Goal: Information Seeking & Learning: Learn about a topic

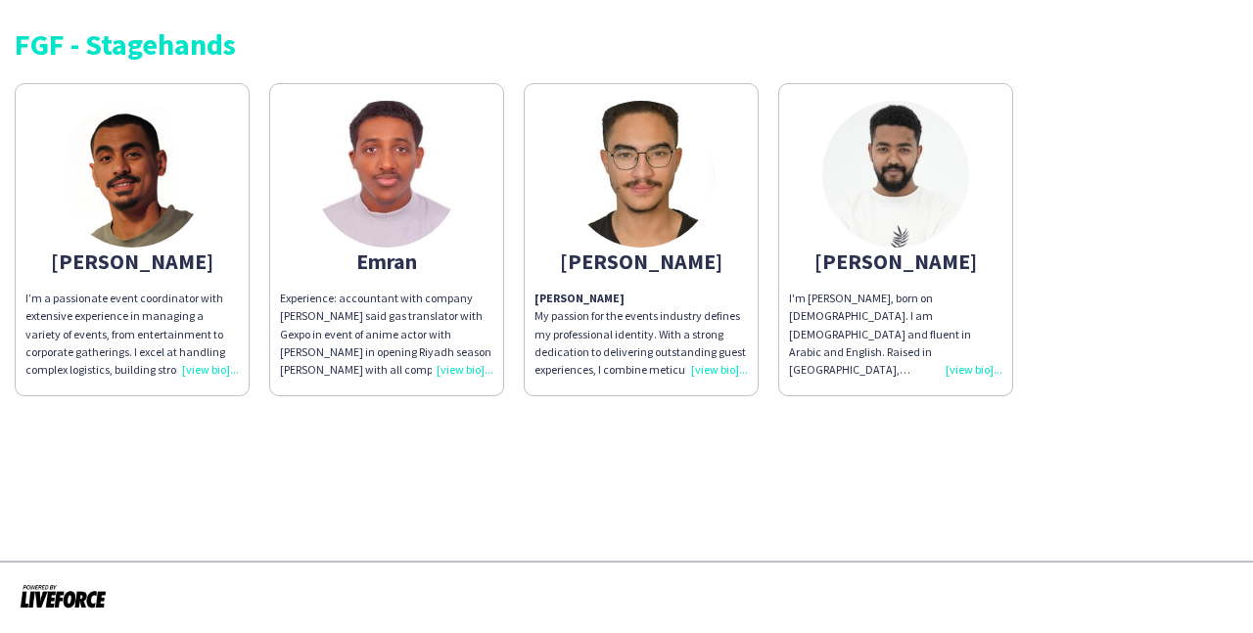
click at [1105, 410] on div "FGF - Stagehands [PERSON_NAME]’m a passionate event coordinator with extensive …" at bounding box center [626, 205] width 1253 height 411
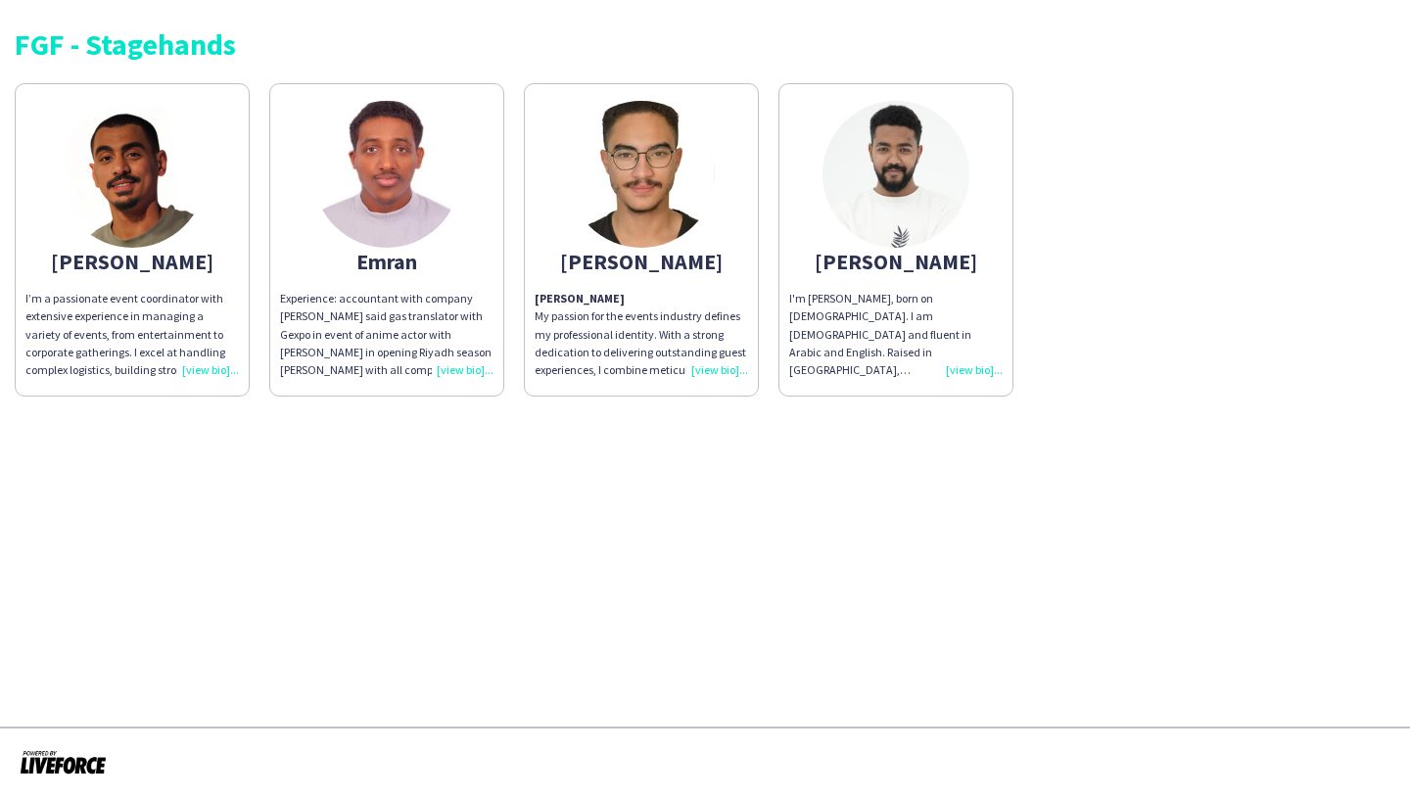
click at [459, 371] on div "Experience: accountant with company [PERSON_NAME] said gas translator with Gexp…" at bounding box center [386, 334] width 213 height 89
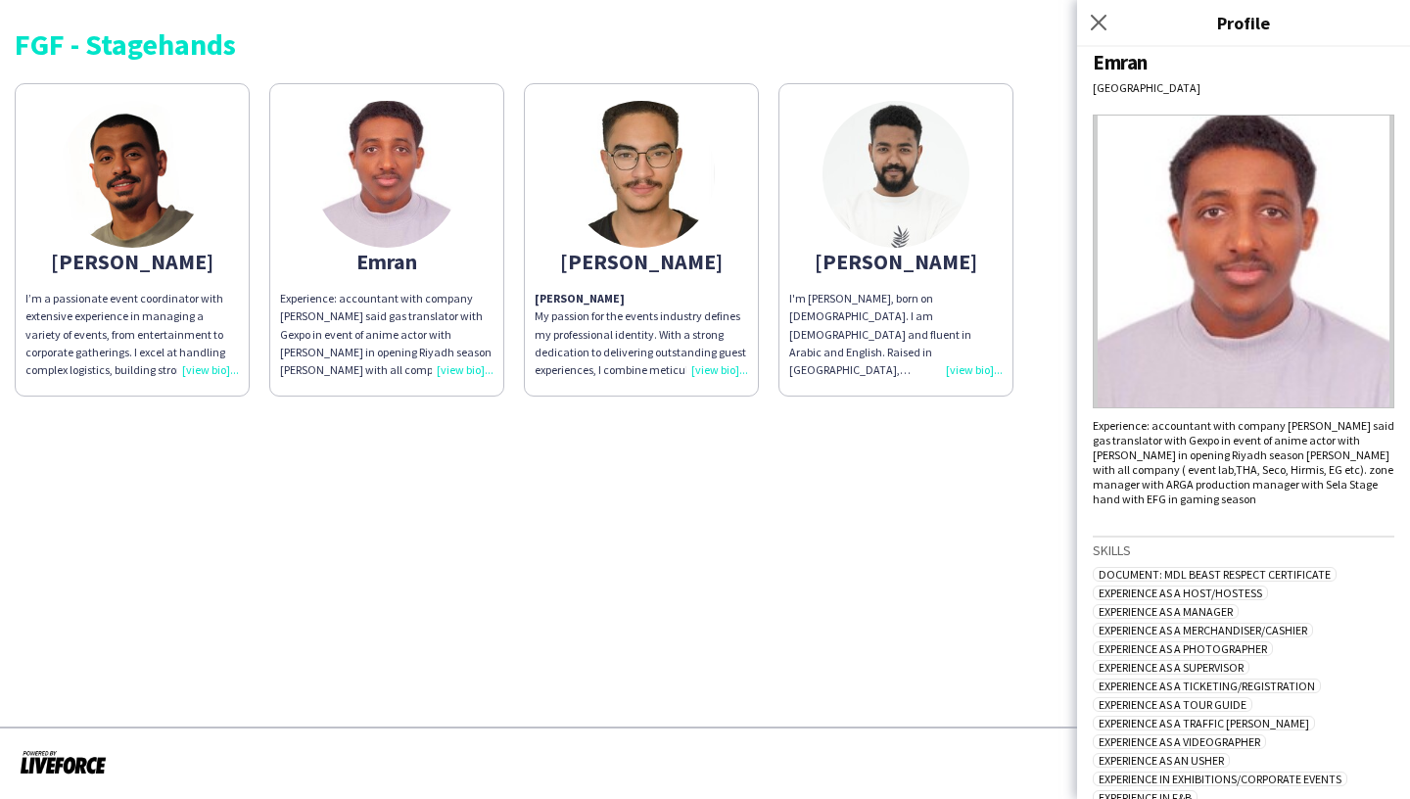
scroll to position [10, 0]
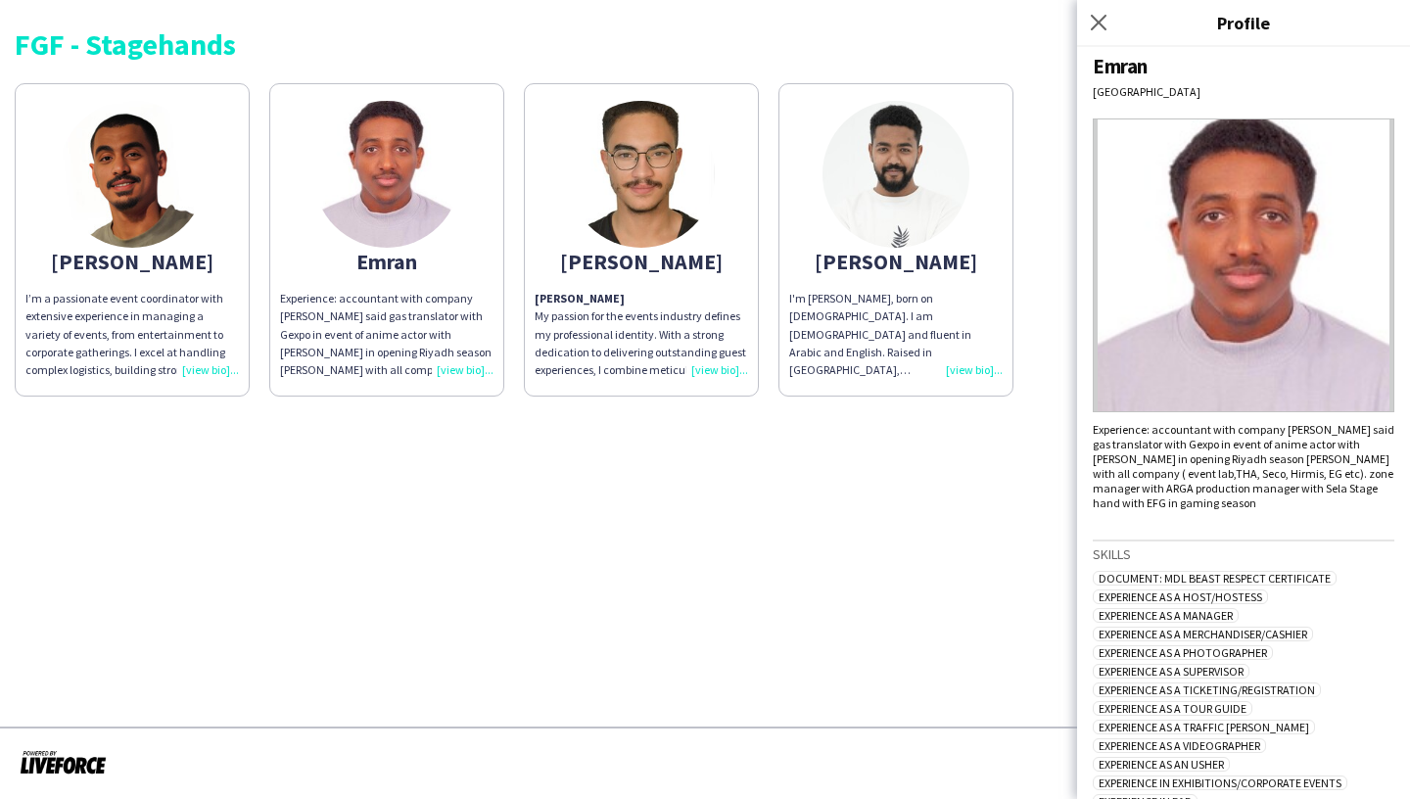
click at [974, 371] on div "I'm [PERSON_NAME], born on [DEMOGRAPHIC_DATA]. I am [DEMOGRAPHIC_DATA] and flue…" at bounding box center [895, 334] width 213 height 89
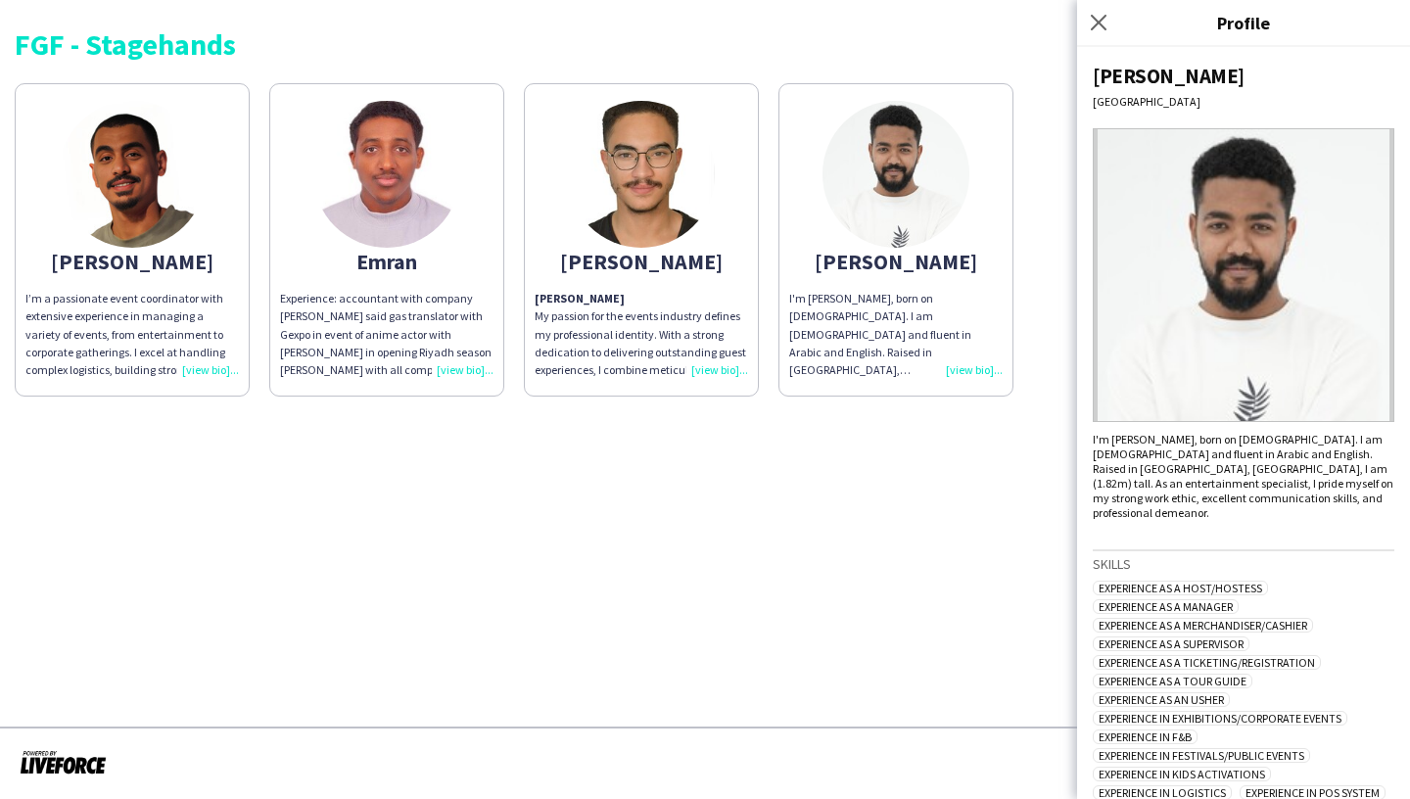
click at [730, 369] on div "Yazan Abuzannad My passion for the events industry defines my professional iden…" at bounding box center [641, 334] width 213 height 89
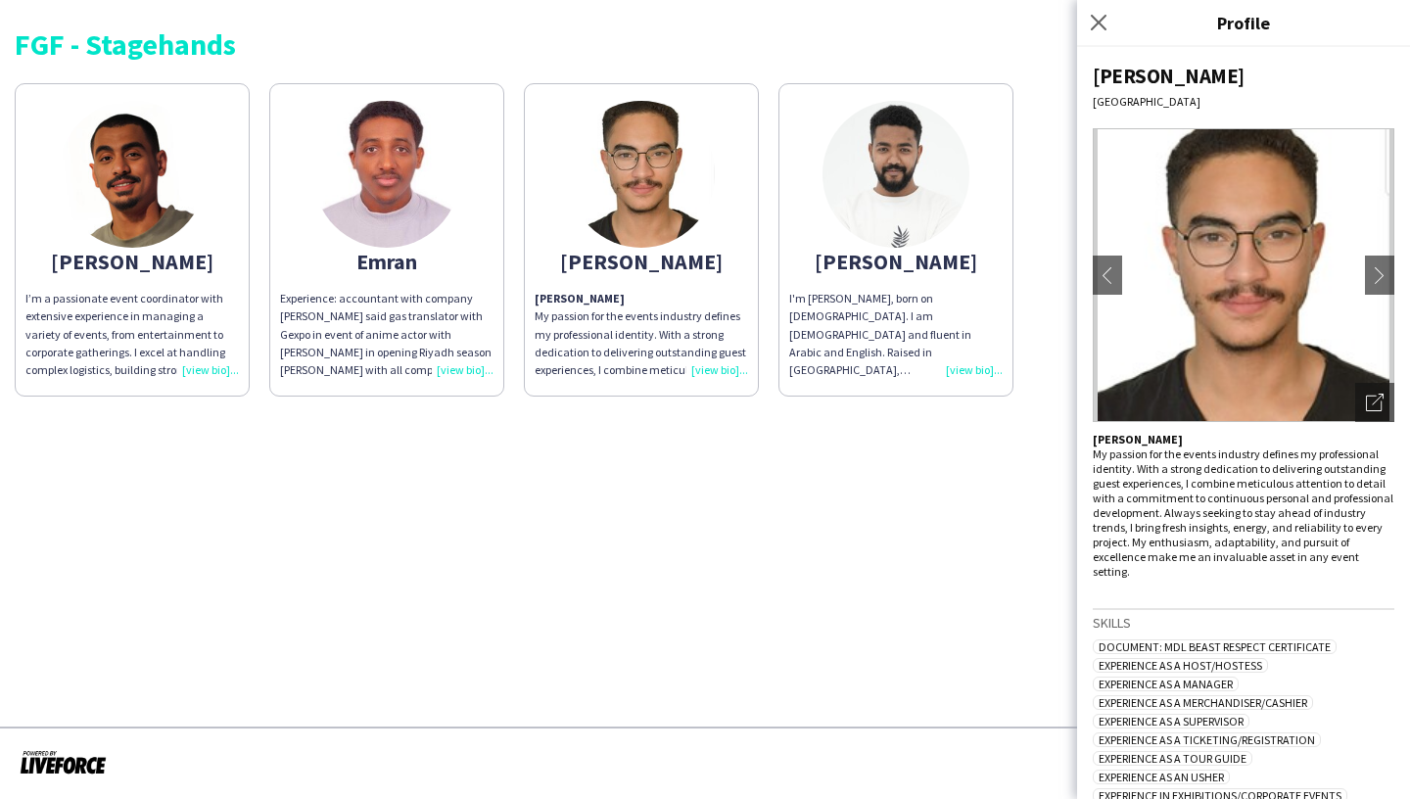
click at [203, 370] on div "I’m a passionate event coordinator with extensive experience in managing a vari…" at bounding box center [131, 334] width 213 height 89
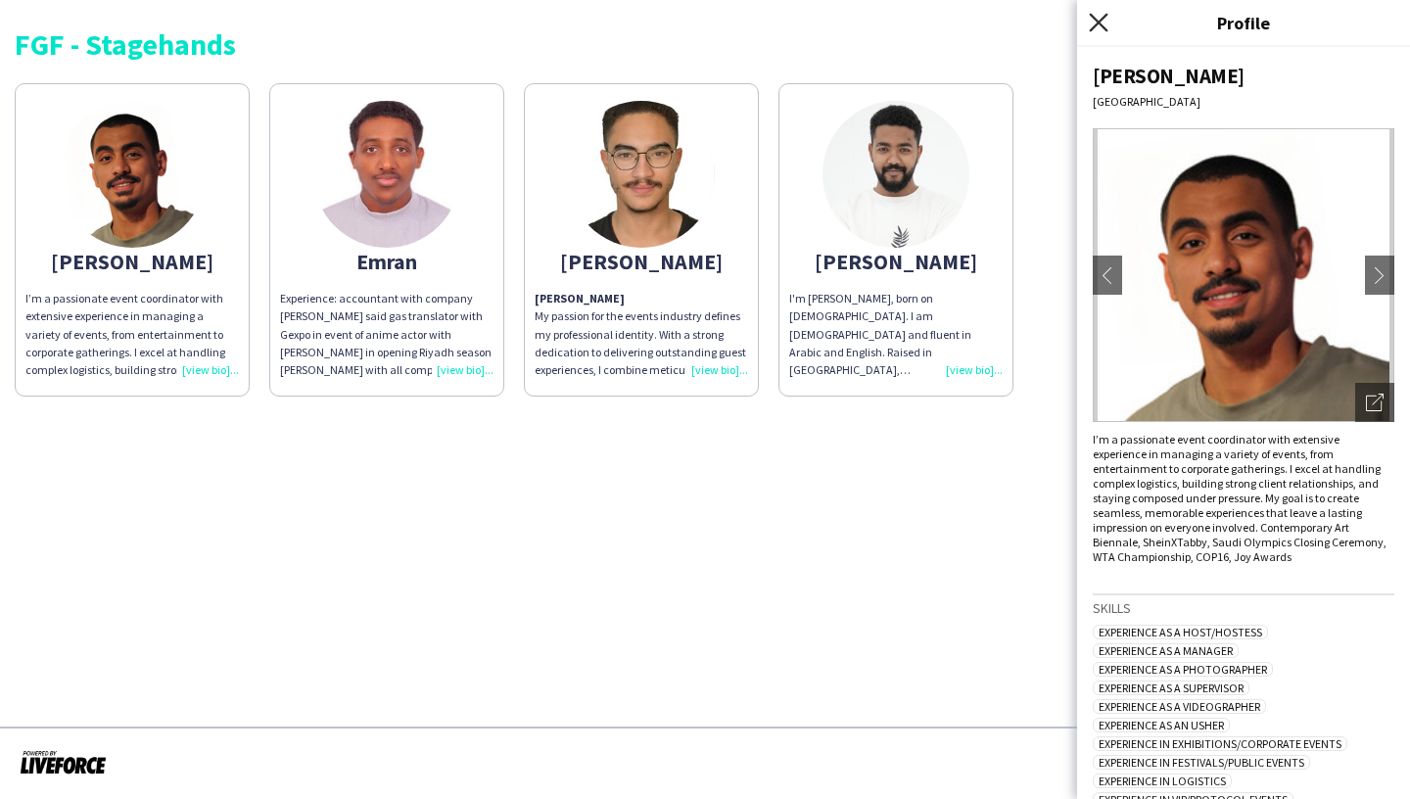
click at [1097, 21] on icon at bounding box center [1098, 22] width 19 height 19
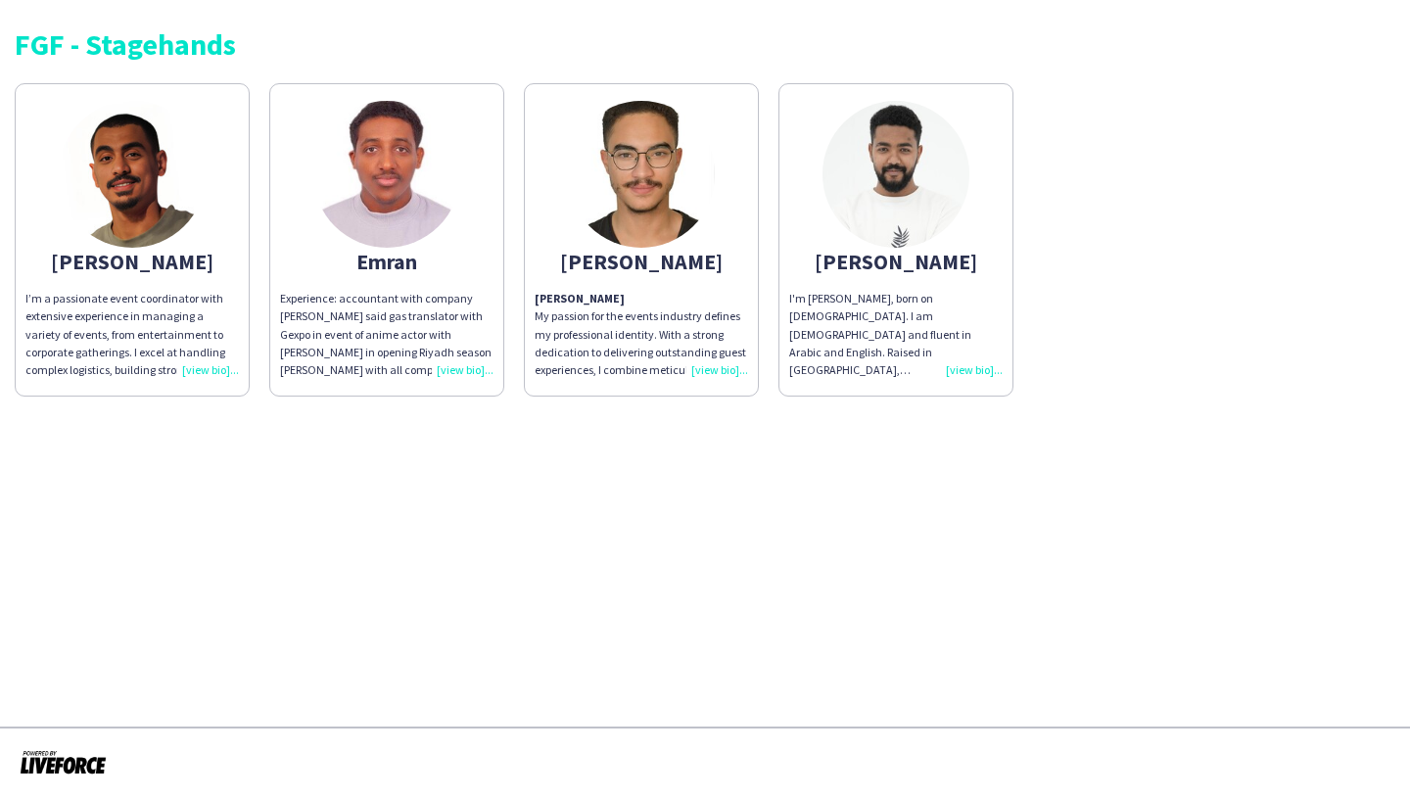
click at [211, 372] on div "I’m a passionate event coordinator with extensive experience in managing a vari…" at bounding box center [131, 334] width 213 height 89
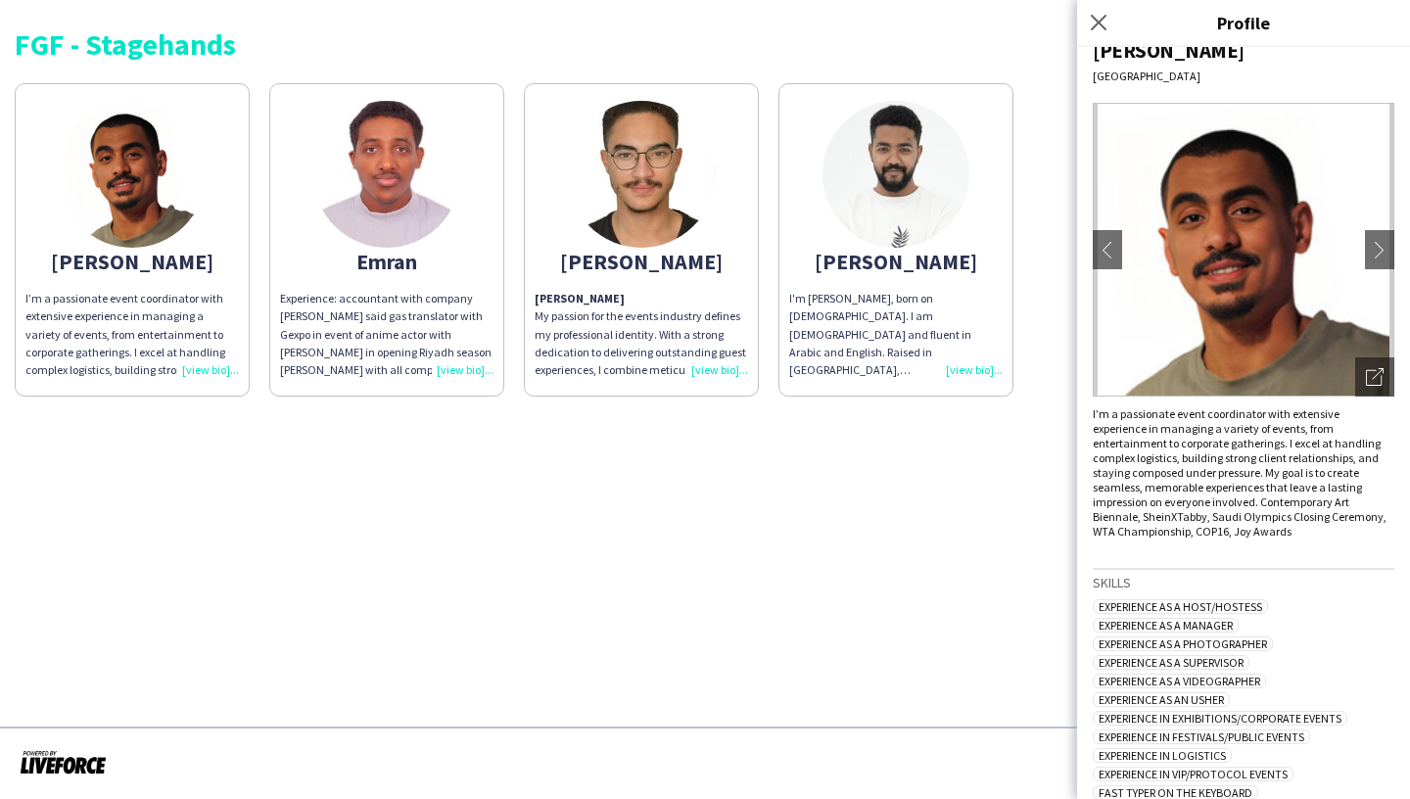
scroll to position [11, 0]
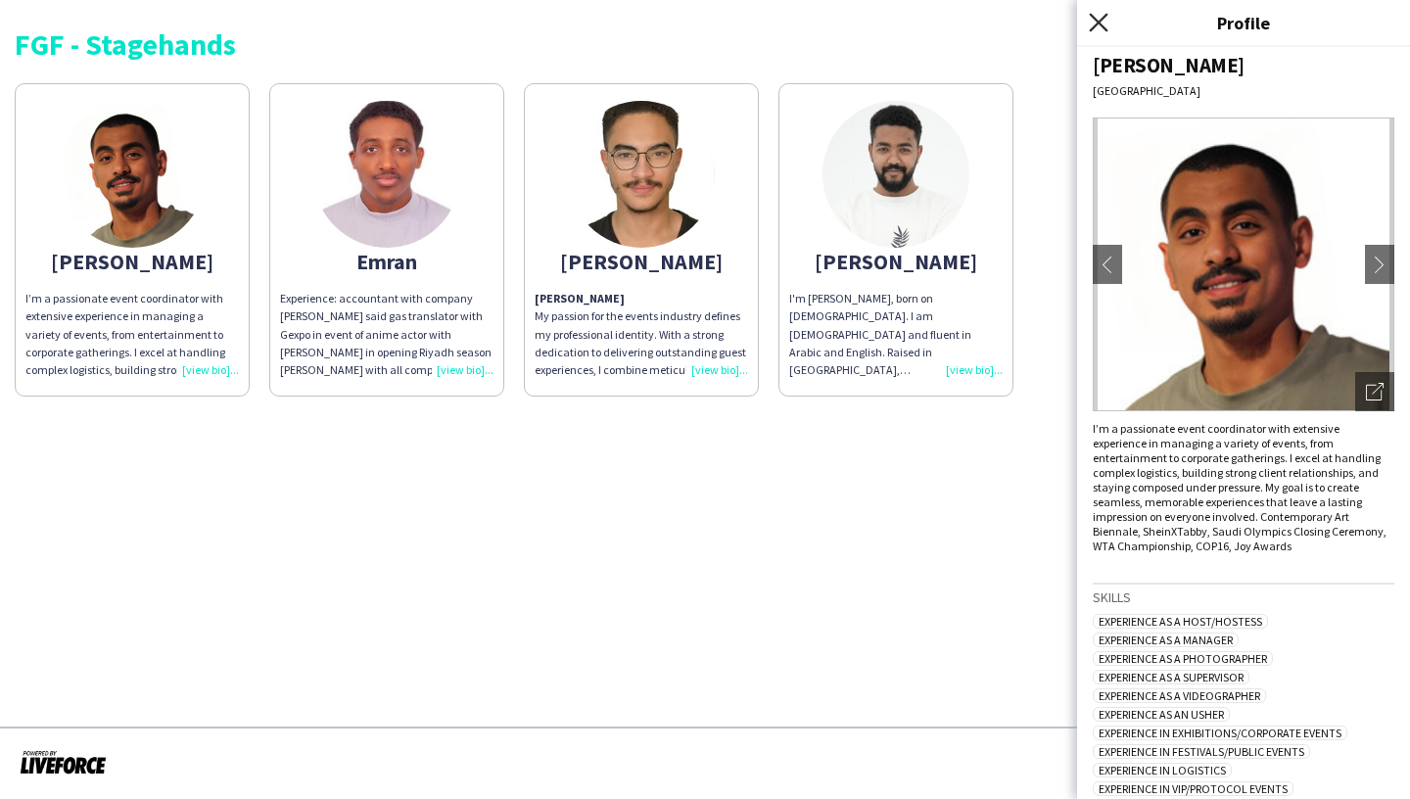
click at [1104, 22] on icon "Close pop-in" at bounding box center [1098, 22] width 19 height 19
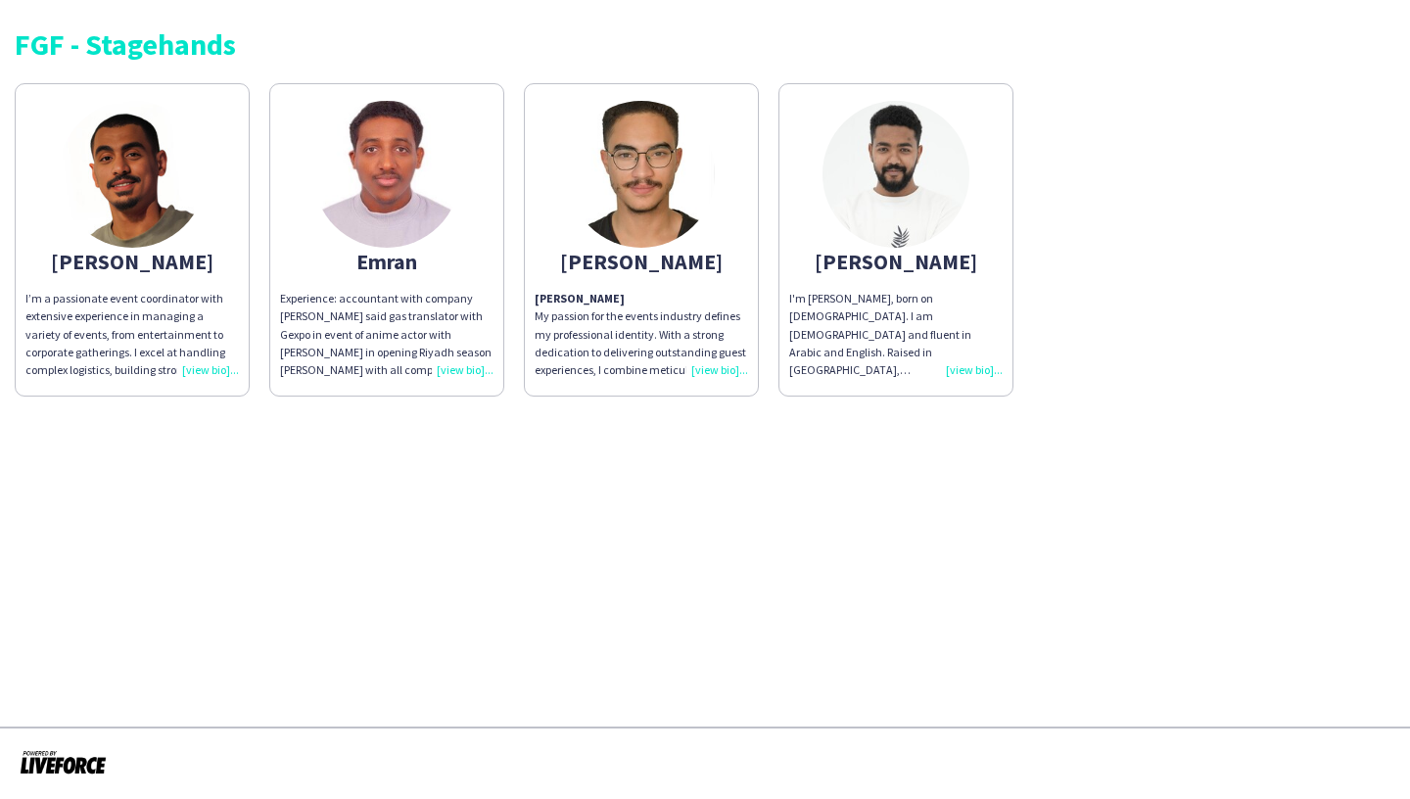
click at [719, 368] on div "Yazan Abuzannad My passion for the events industry defines my professional iden…" at bounding box center [641, 334] width 213 height 89
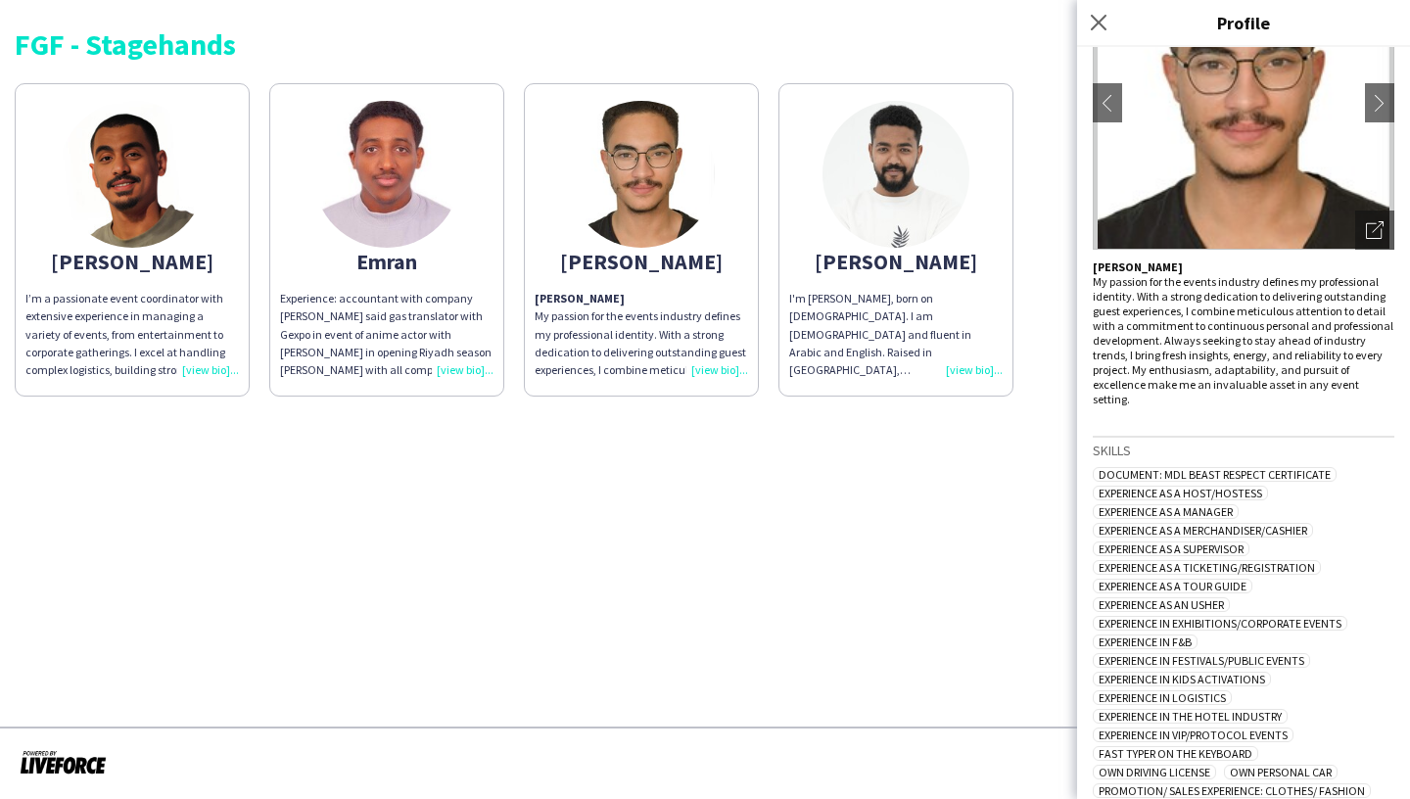
scroll to position [0, 0]
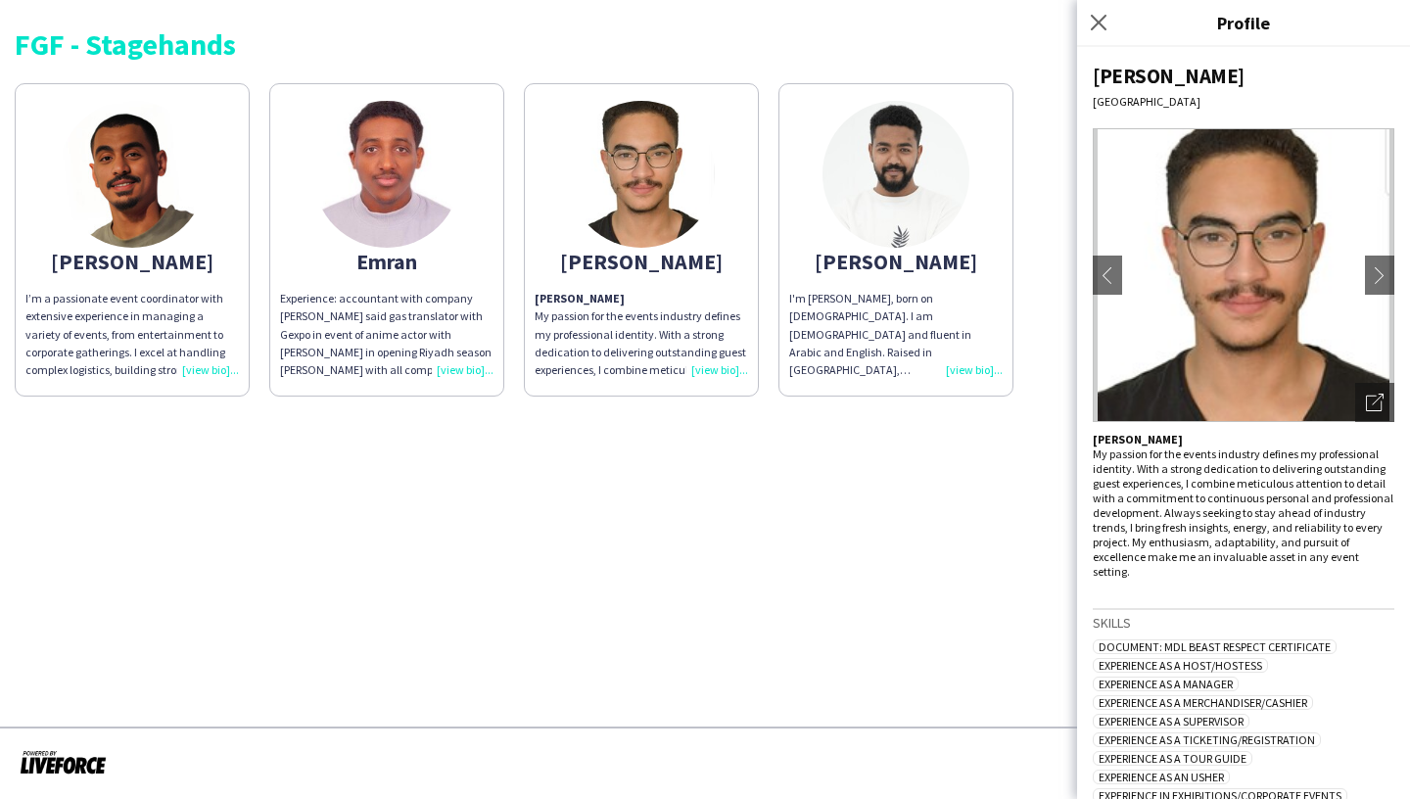
click at [960, 365] on div "I'm [PERSON_NAME], born on [DEMOGRAPHIC_DATA]. I am [DEMOGRAPHIC_DATA] and flue…" at bounding box center [895, 334] width 213 height 89
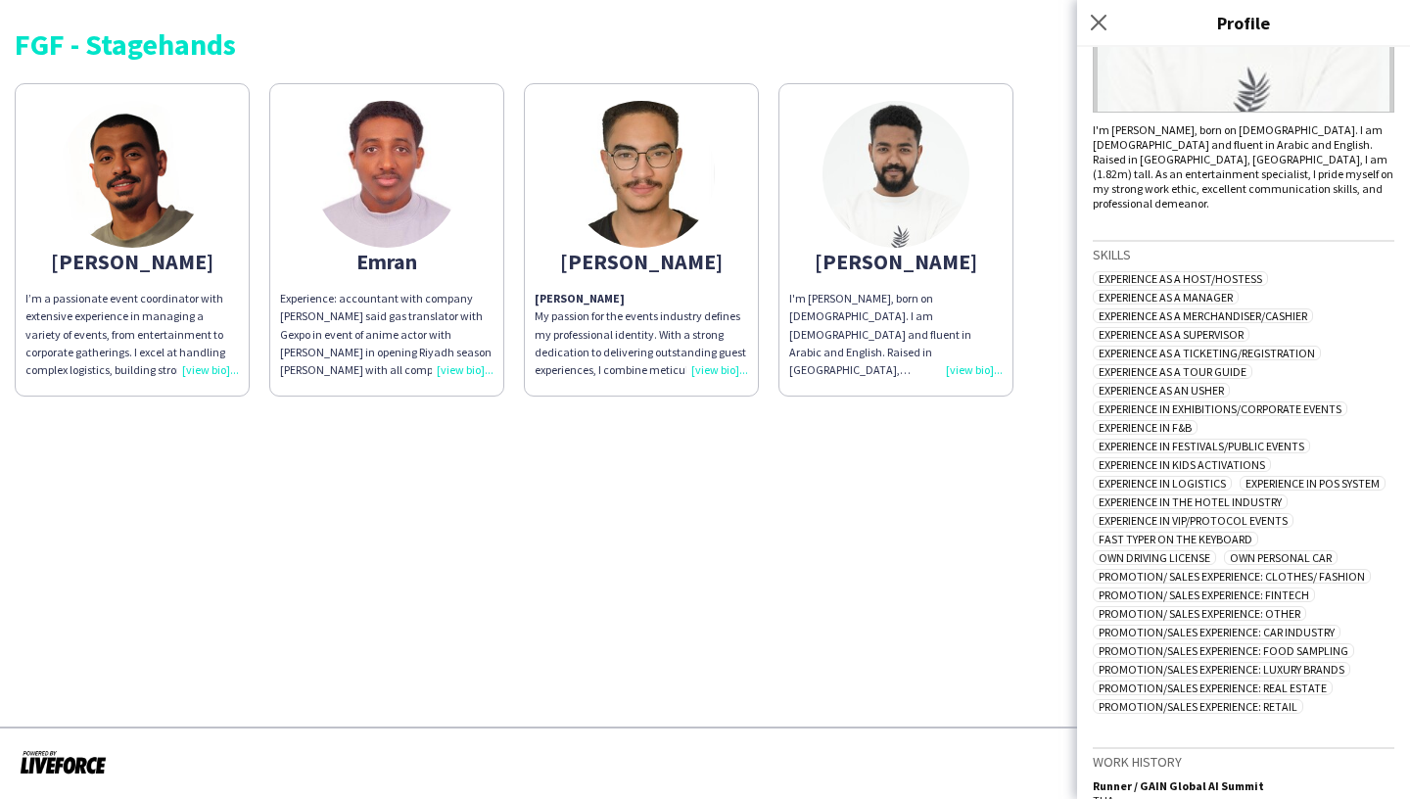
scroll to position [310, 0]
